Goal: Find specific page/section: Find specific page/section

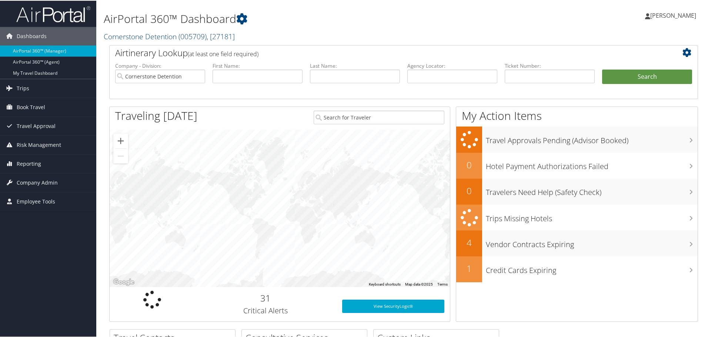
click at [184, 38] on span "( 005709 )" at bounding box center [192, 36] width 28 height 10
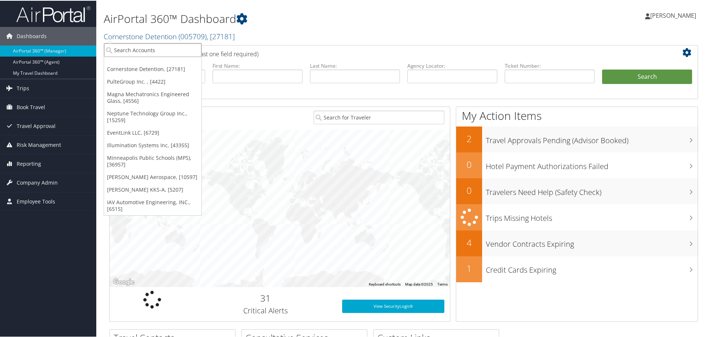
click at [169, 47] on input "search" at bounding box center [152, 50] width 97 height 14
type input "seg"
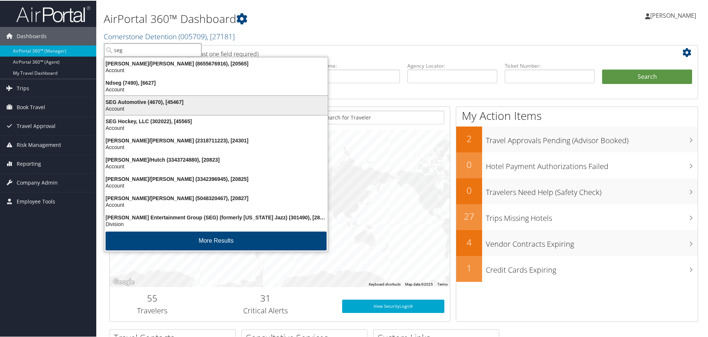
click at [153, 101] on div "SEG Automotive (4670), [45467]" at bounding box center [216, 101] width 232 height 7
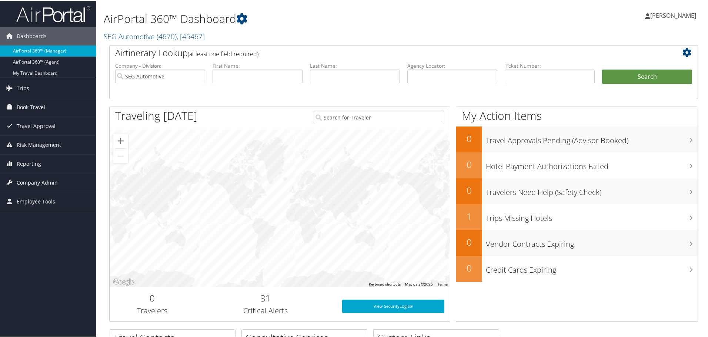
click at [35, 181] on span "Company Admin" at bounding box center [37, 182] width 41 height 19
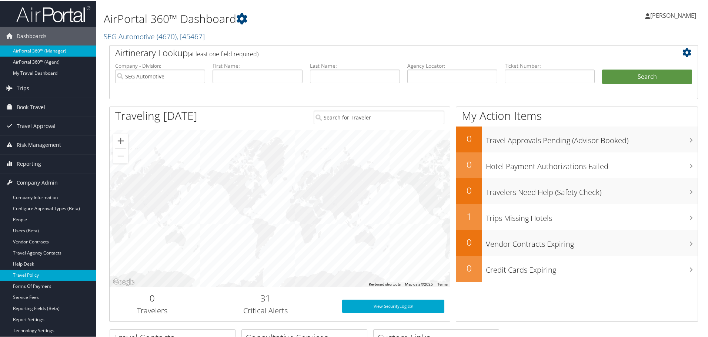
click at [33, 272] on link "Travel Policy" at bounding box center [48, 274] width 96 height 11
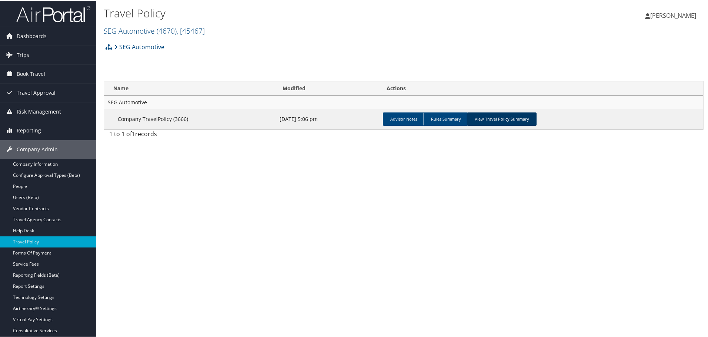
click at [510, 117] on link "View Travel Policy Summary" at bounding box center [502, 118] width 70 height 13
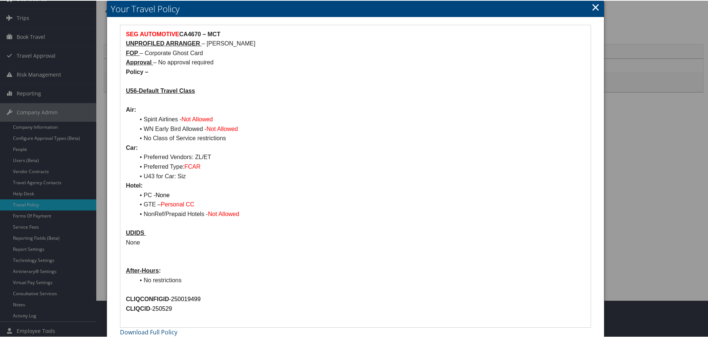
scroll to position [44, 0]
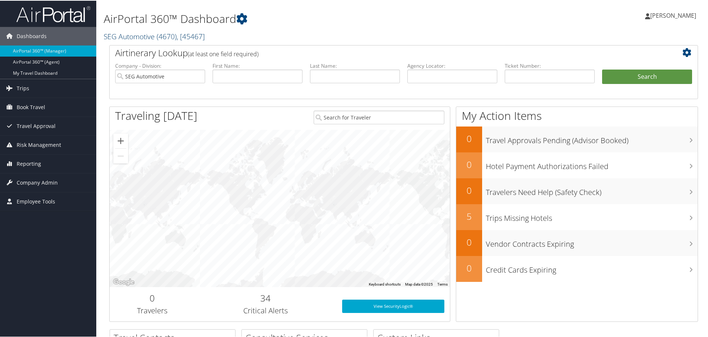
click at [172, 38] on span "( 4670 )" at bounding box center [167, 36] width 20 height 10
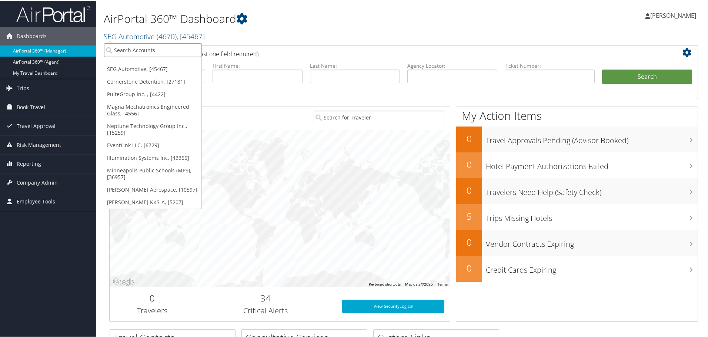
click at [171, 50] on input "search" at bounding box center [152, 50] width 97 height 14
type input "2101"
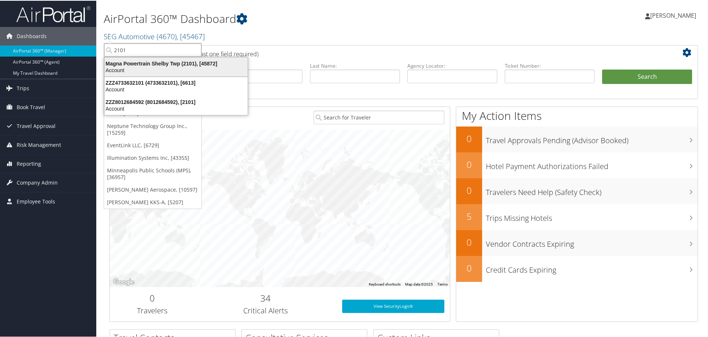
click at [146, 66] on div "Magna Powertrain Shelby Twp (2101), [45872]" at bounding box center [176, 63] width 152 height 7
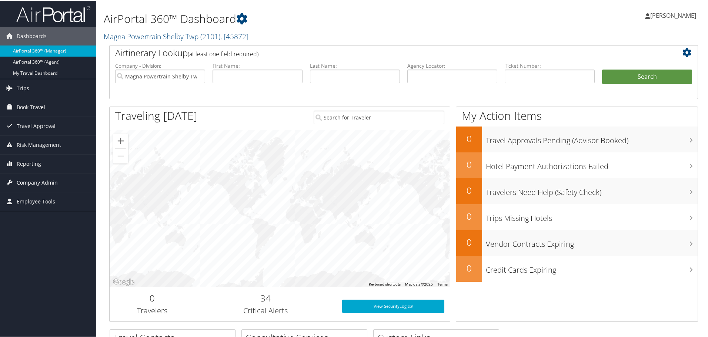
click at [36, 186] on span "Company Admin" at bounding box center [37, 182] width 41 height 19
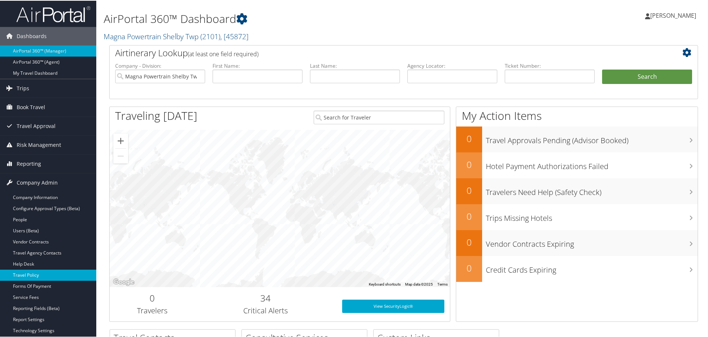
click at [48, 274] on link "Travel Policy" at bounding box center [48, 274] width 96 height 11
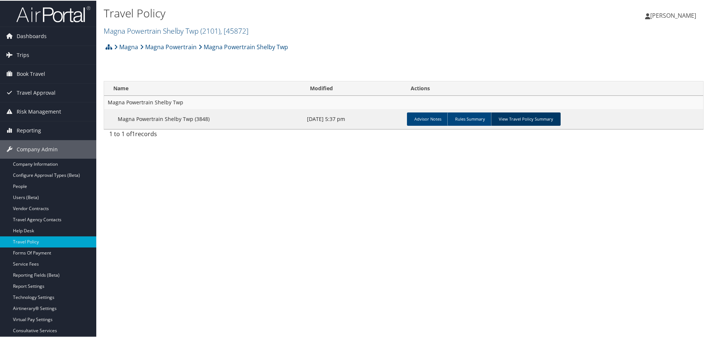
click at [520, 118] on link "View Travel Policy Summary" at bounding box center [526, 118] width 70 height 13
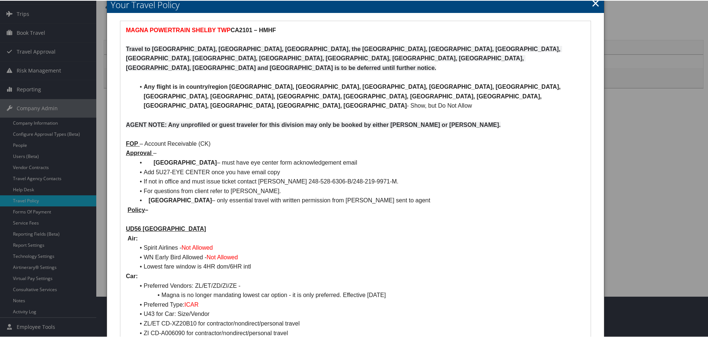
scroll to position [29, 0]
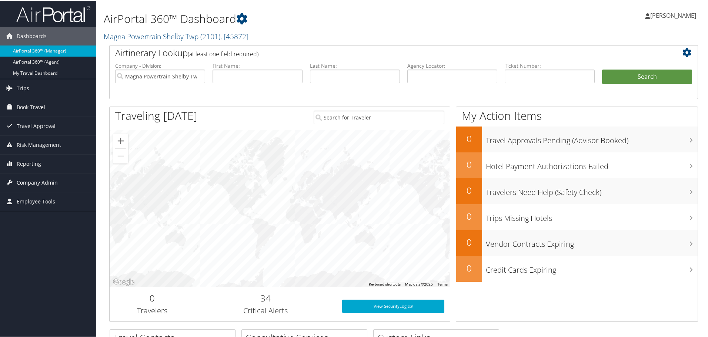
click at [28, 181] on span "Company Admin" at bounding box center [37, 182] width 41 height 19
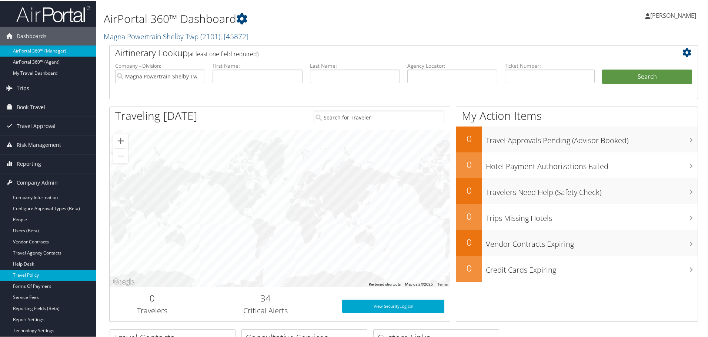
click at [34, 276] on link "Travel Policy" at bounding box center [48, 274] width 96 height 11
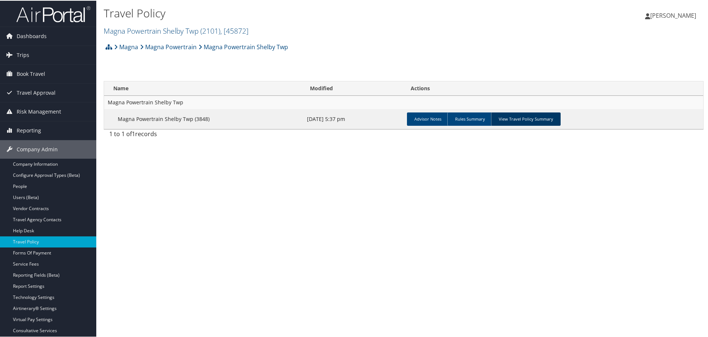
click at [539, 117] on link "View Travel Policy Summary" at bounding box center [526, 118] width 70 height 13
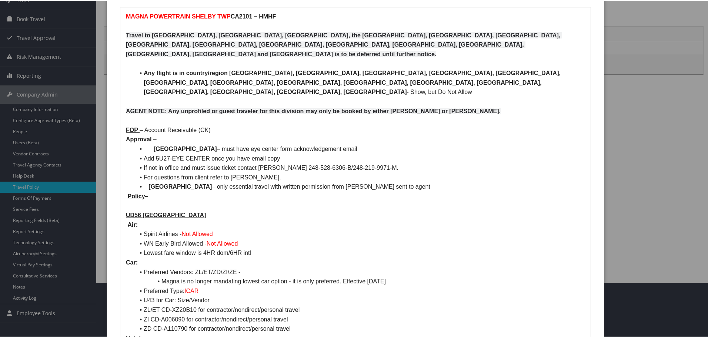
scroll to position [37, 0]
